Goal: Navigation & Orientation: Find specific page/section

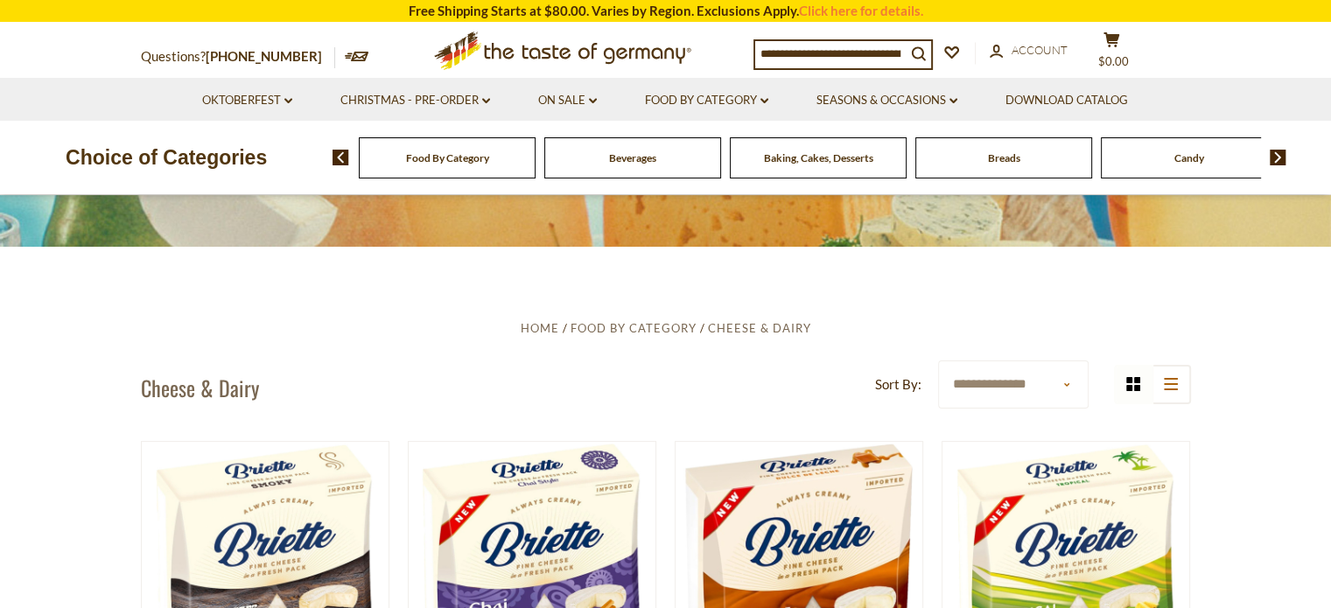
scroll to position [263, 0]
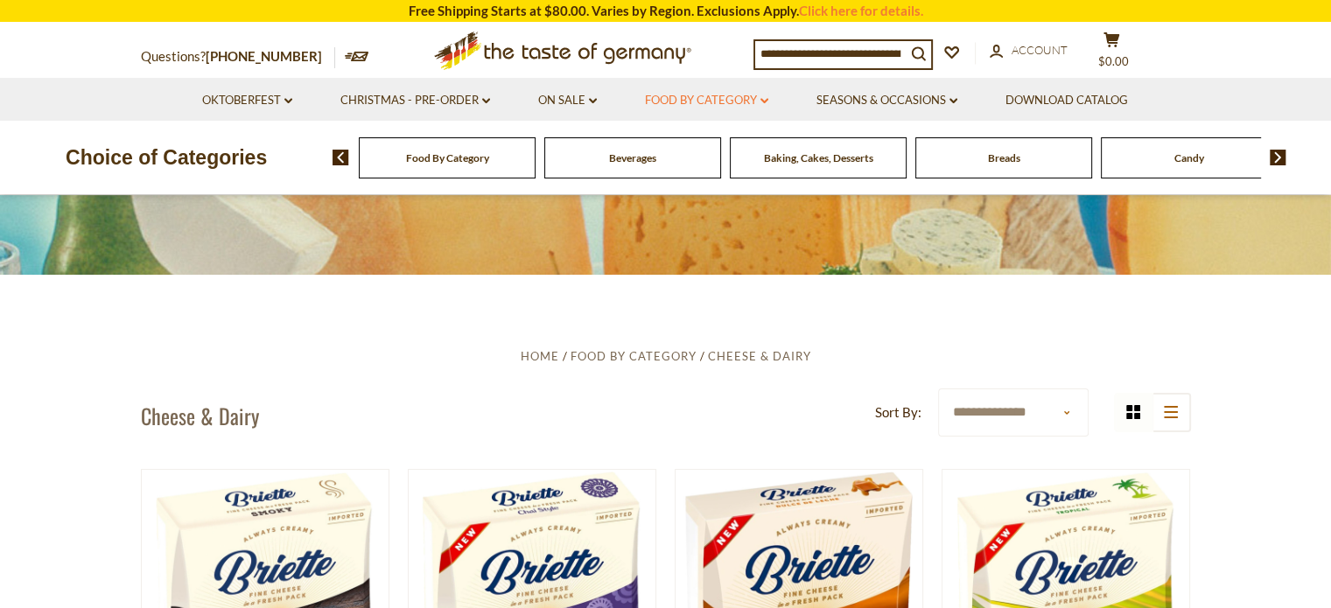
click at [767, 101] on icon "dropdown_arrow" at bounding box center [765, 101] width 8 height 6
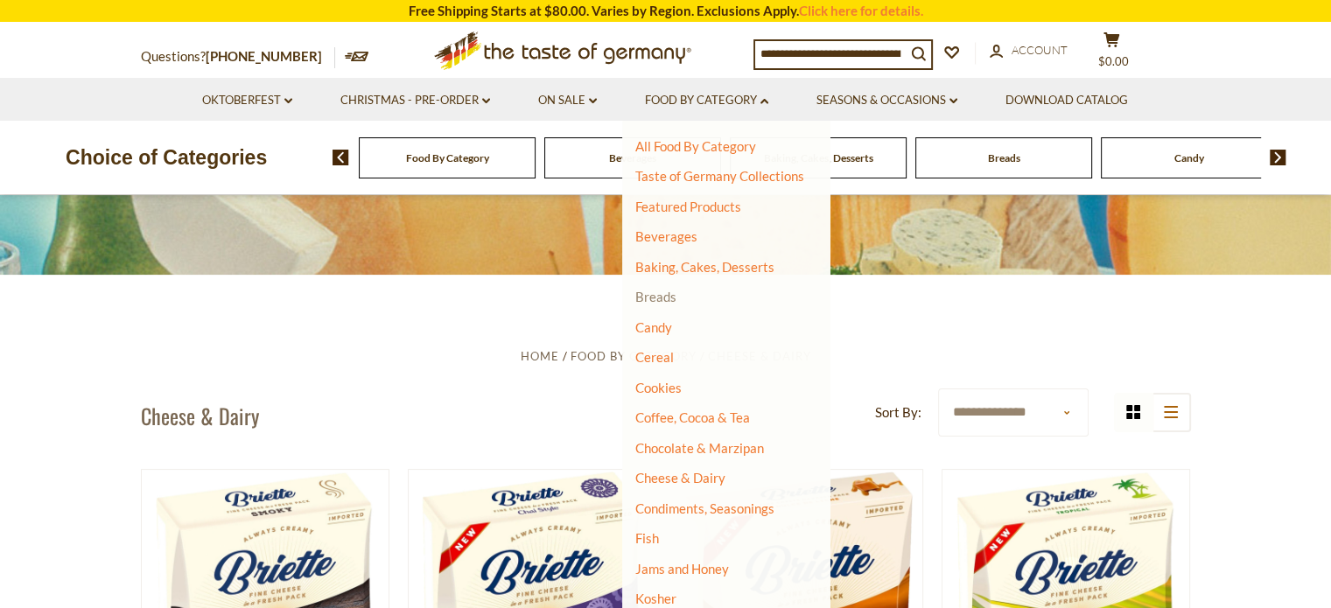
click at [644, 298] on link "Breads" at bounding box center [655, 297] width 41 height 16
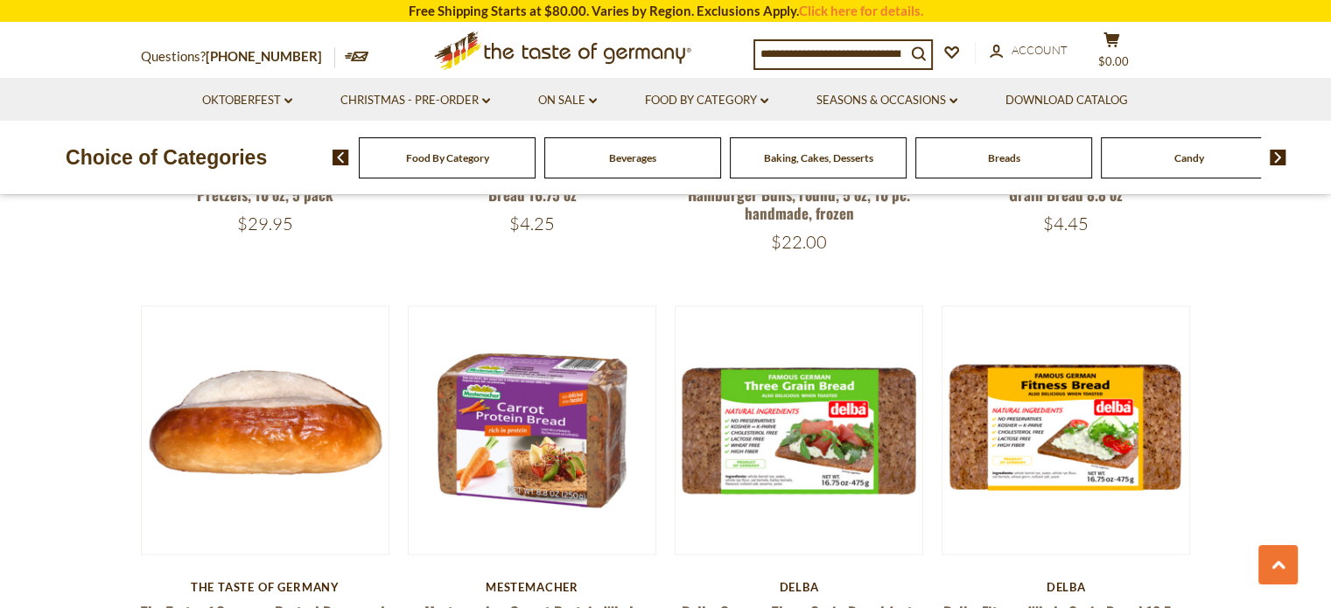
scroll to position [2710, 0]
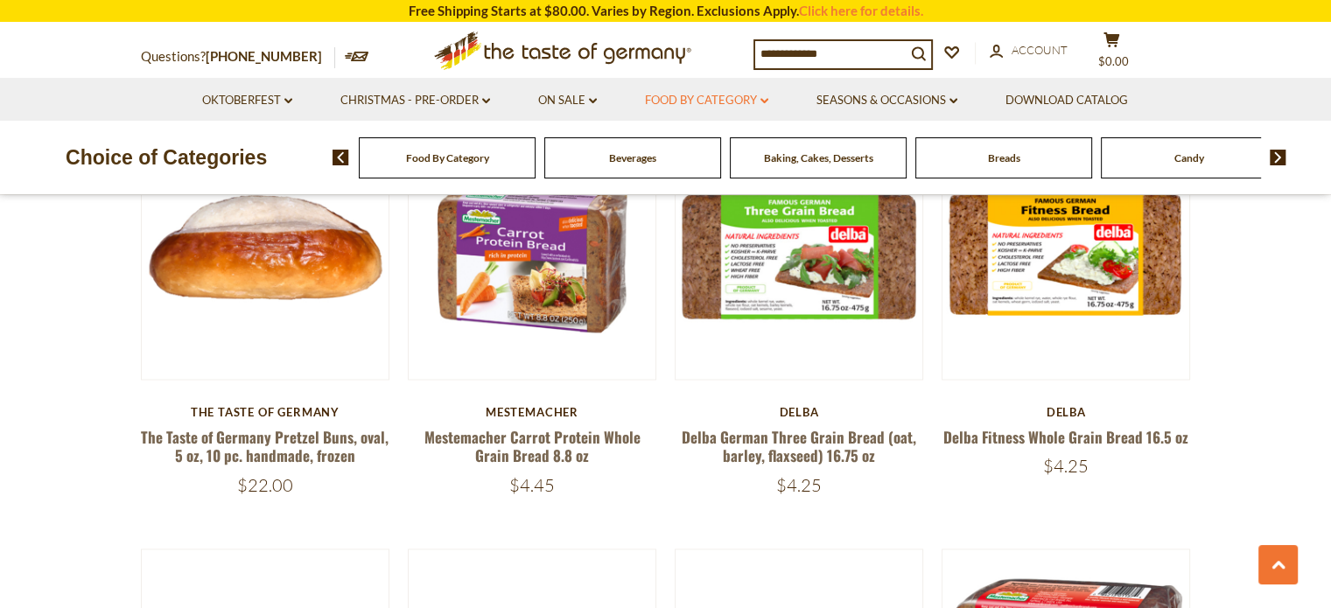
click at [767, 98] on icon "dropdown_arrow" at bounding box center [765, 101] width 8 height 6
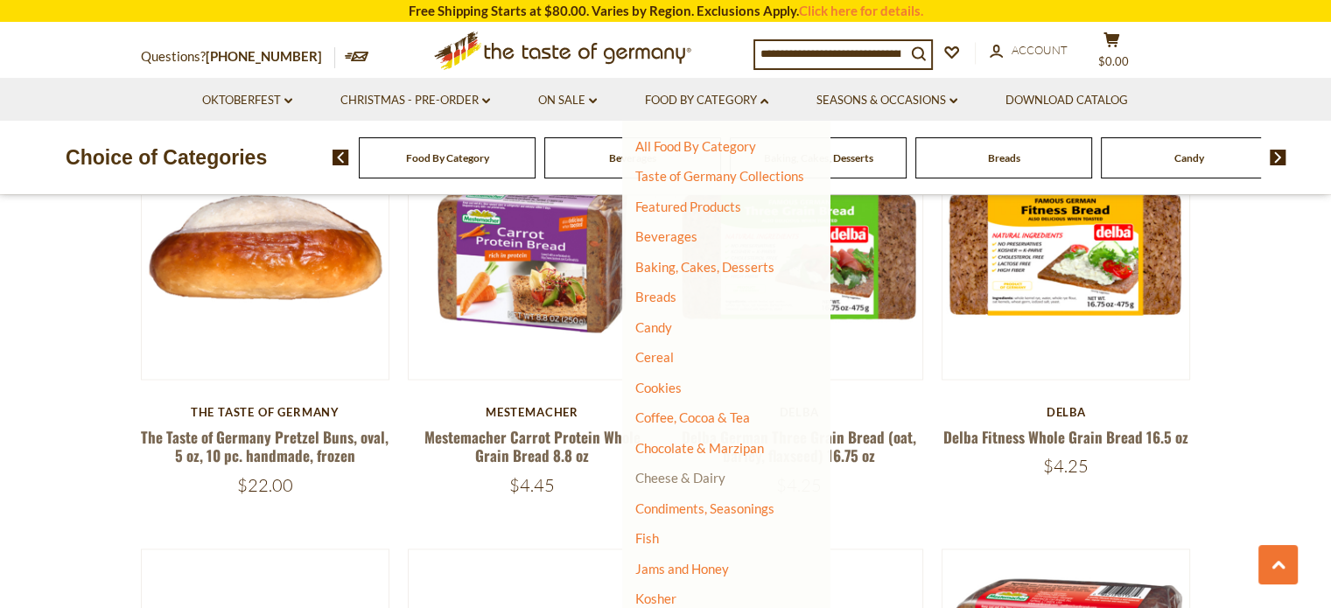
click at [695, 479] on link "Cheese & Dairy" at bounding box center [680, 478] width 90 height 16
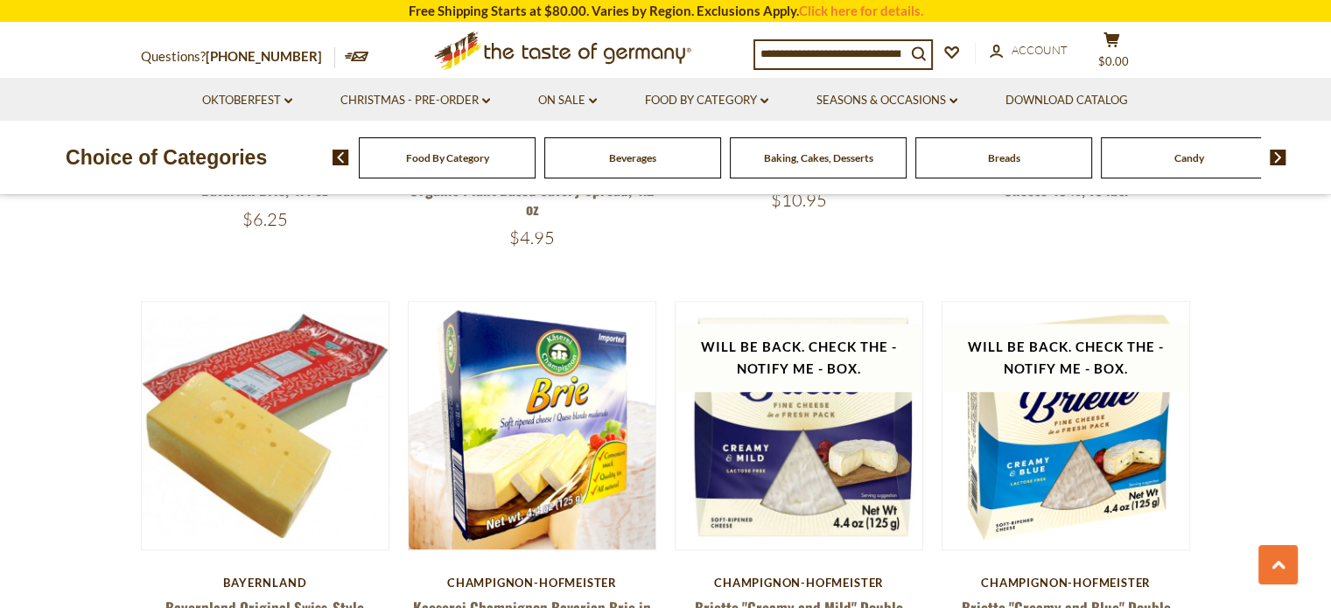
scroll to position [1397, 0]
